Goal: Find contact information: Find contact information

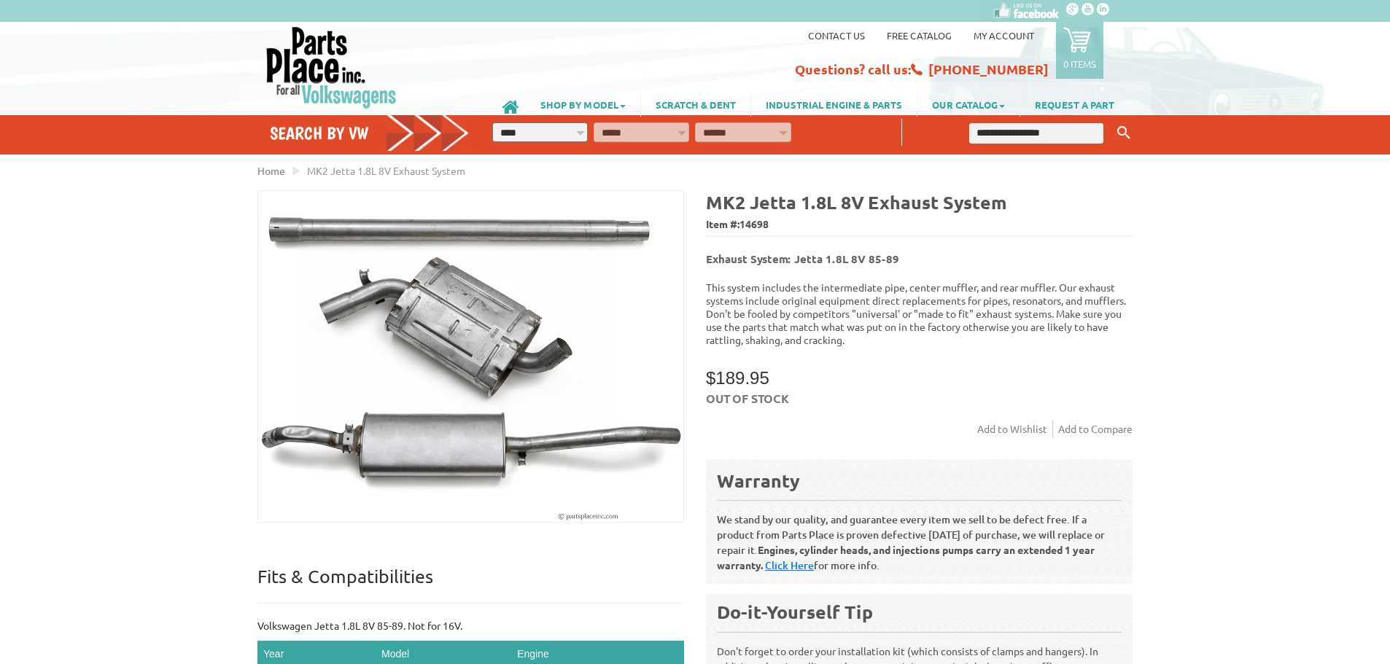
drag, startPoint x: 705, startPoint y: 221, endPoint x: 775, endPoint y: 222, distance: 70.0
click at [775, 222] on div "MK2 Jetta 1.8L 8V Exhaust System Item #: 14698 Exhaust System: Jetta 1.8L 8V 85…" at bounding box center [913, 452] width 437 height 524
drag, startPoint x: 740, startPoint y: 222, endPoint x: 755, endPoint y: 232, distance: 17.4
click at [755, 231] on span "Item #: 14698" at bounding box center [919, 224] width 427 height 21
copy span "Item #: 14698"
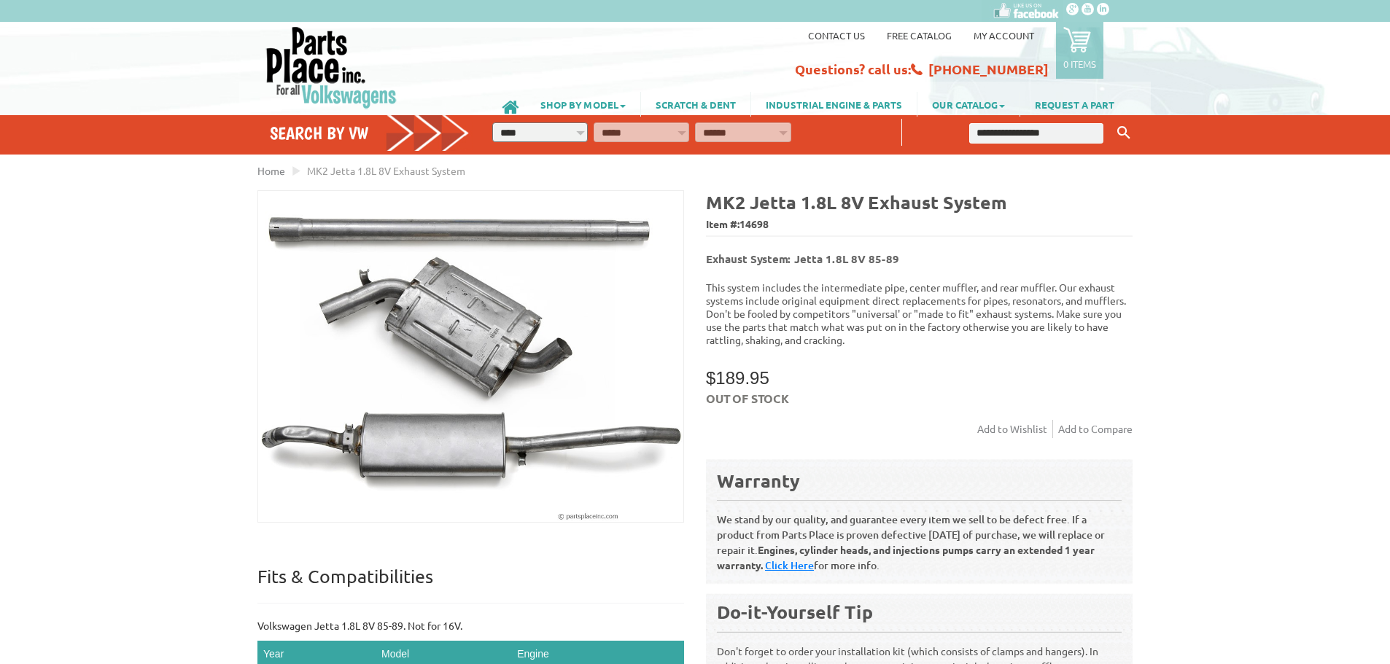
click at [857, 36] on link "Contact us" at bounding box center [836, 35] width 57 height 12
